Goal: Find specific page/section: Find specific page/section

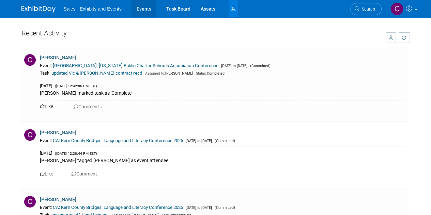
click at [141, 10] on link "Events" at bounding box center [143, 8] width 25 height 17
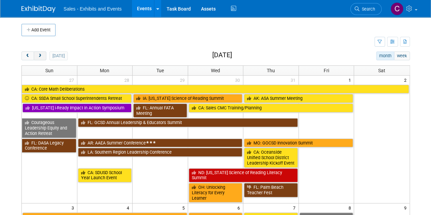
click at [43, 54] on button "next" at bounding box center [40, 55] width 13 height 9
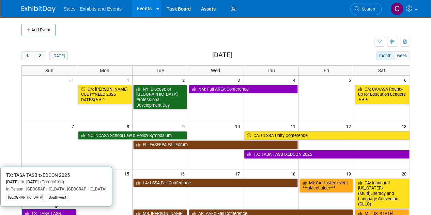
click at [60, 210] on link "TX: TASA TASB txEDCON 2025" at bounding box center [49, 216] width 54 height 14
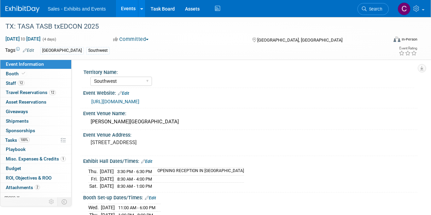
select select "Southwest"
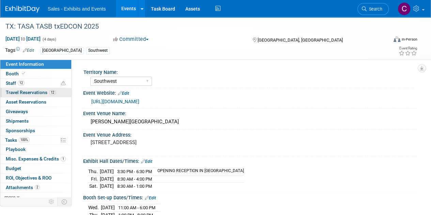
click at [13, 92] on span "Travel Reservations 12" at bounding box center [31, 92] width 50 height 5
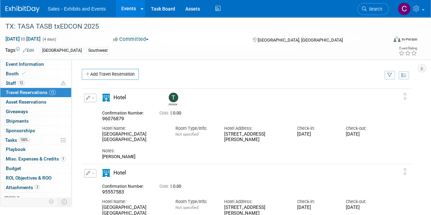
click at [120, 4] on link "Events" at bounding box center [128, 8] width 25 height 17
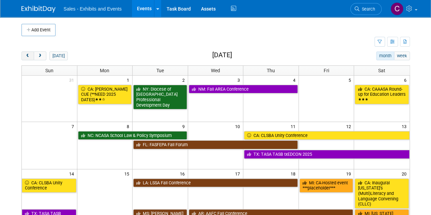
click at [26, 55] on span "prev" at bounding box center [27, 56] width 5 height 4
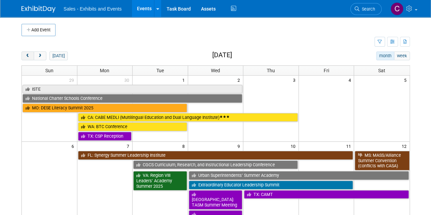
click at [26, 55] on span "prev" at bounding box center [27, 56] width 5 height 4
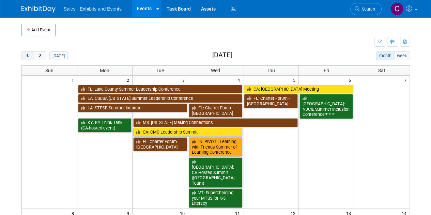
click at [26, 55] on span "prev" at bounding box center [27, 56] width 5 height 4
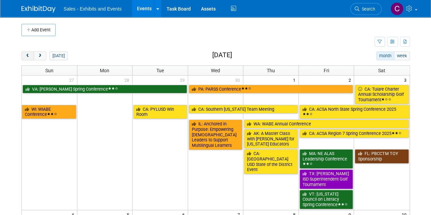
click at [26, 55] on span "prev" at bounding box center [27, 56] width 5 height 4
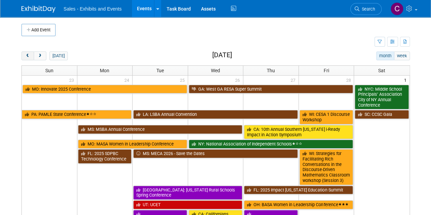
click at [26, 55] on span "prev" at bounding box center [27, 56] width 5 height 4
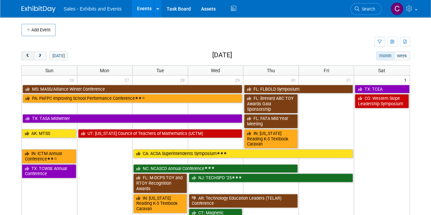
click at [26, 55] on span "prev" at bounding box center [27, 56] width 5 height 4
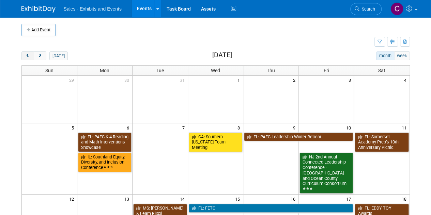
click at [26, 55] on span "prev" at bounding box center [27, 56] width 5 height 4
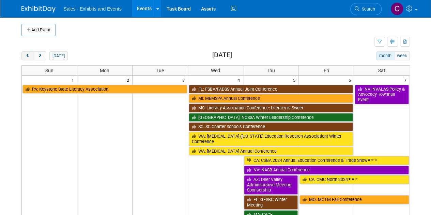
click at [26, 55] on span "prev" at bounding box center [27, 56] width 5 height 4
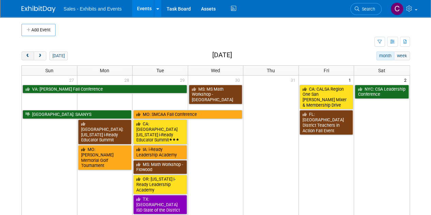
click at [26, 55] on span "prev" at bounding box center [27, 56] width 5 height 4
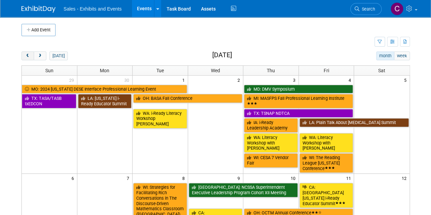
click at [26, 55] on span "prev" at bounding box center [27, 56] width 5 height 4
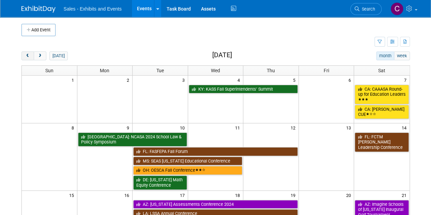
click at [26, 55] on span "prev" at bounding box center [27, 56] width 5 height 4
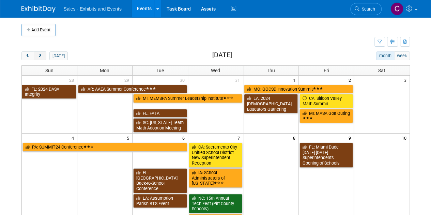
click at [40, 56] on span "next" at bounding box center [39, 56] width 5 height 4
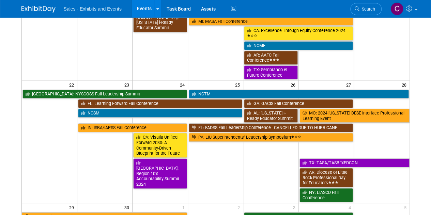
scroll to position [229, 0]
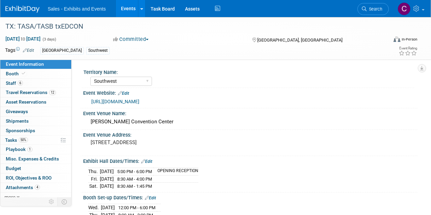
select select "Southwest"
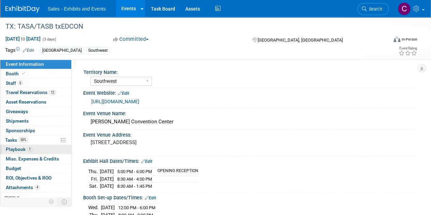
click at [18, 146] on span "Playbook 1" at bounding box center [19, 148] width 27 height 5
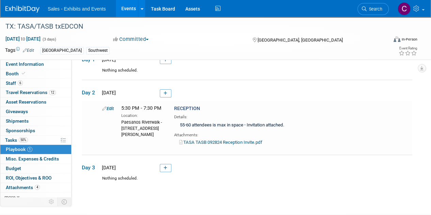
scroll to position [42, 0]
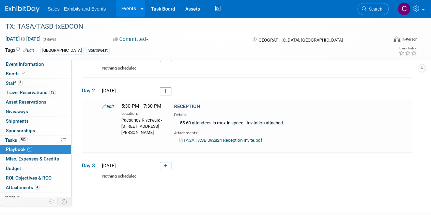
click at [128, 5] on link "Events" at bounding box center [128, 8] width 25 height 17
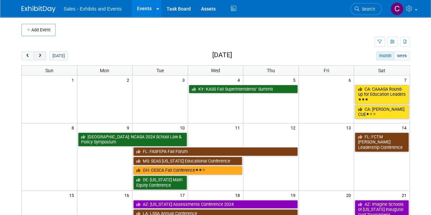
click at [41, 55] on span "next" at bounding box center [39, 56] width 5 height 4
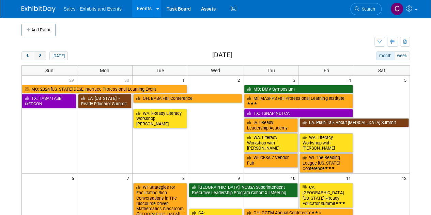
click at [41, 55] on span "next" at bounding box center [39, 56] width 5 height 4
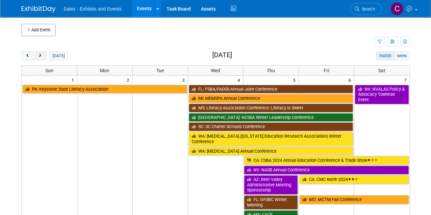
click at [41, 55] on span "next" at bounding box center [39, 56] width 5 height 4
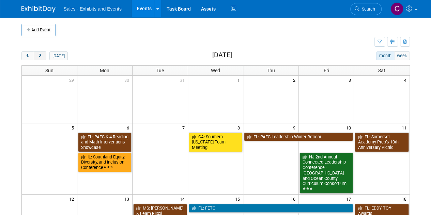
click at [41, 55] on span "next" at bounding box center [39, 56] width 5 height 4
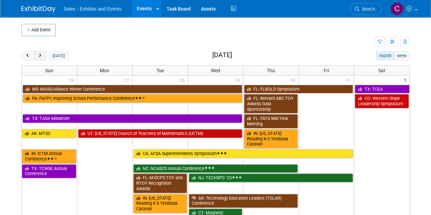
click at [41, 55] on span "next" at bounding box center [39, 56] width 5 height 4
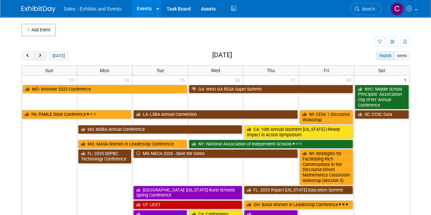
click at [41, 55] on span "next" at bounding box center [39, 56] width 5 height 4
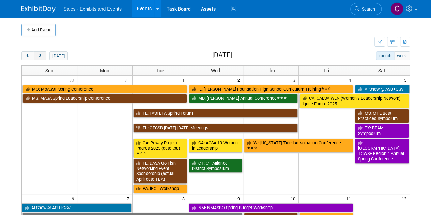
click at [41, 55] on span "next" at bounding box center [39, 56] width 5 height 4
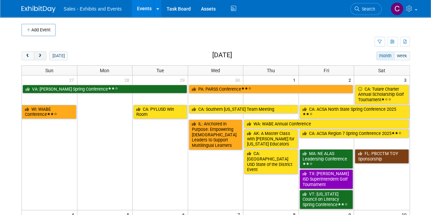
click at [41, 55] on span "next" at bounding box center [39, 56] width 5 height 4
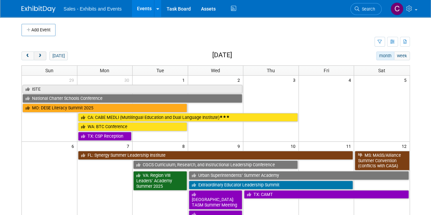
click at [41, 55] on span "next" at bounding box center [39, 56] width 5 height 4
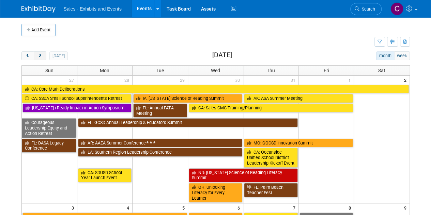
click at [41, 55] on span "next" at bounding box center [39, 56] width 5 height 4
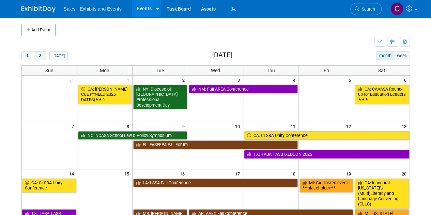
click at [41, 55] on span "next" at bounding box center [39, 56] width 5 height 4
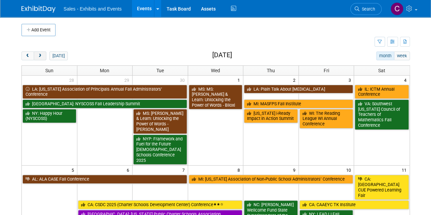
click at [41, 55] on span "next" at bounding box center [39, 56] width 5 height 4
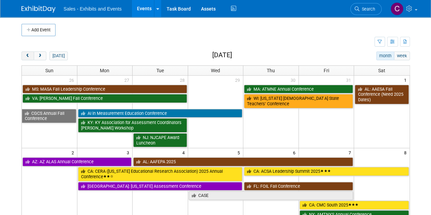
click at [29, 55] on span "prev" at bounding box center [27, 56] width 5 height 4
